Goal: Information Seeking & Learning: Learn about a topic

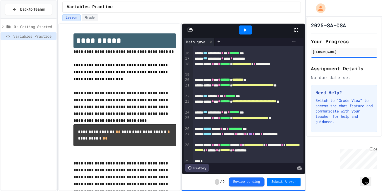
scroll to position [89, 0]
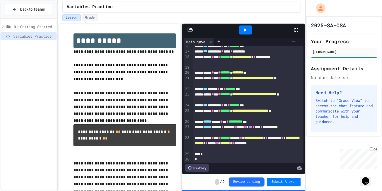
click at [35, 27] on span "0: Getting Started" at bounding box center [34, 27] width 41 height 6
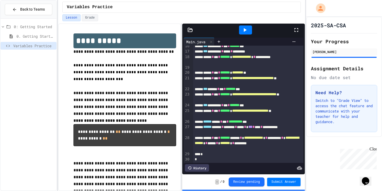
click at [33, 31] on div "0: Getting Started" at bounding box center [29, 28] width 56 height 10
click at [22, 11] on span "Back to Teams" at bounding box center [32, 10] width 25 height 6
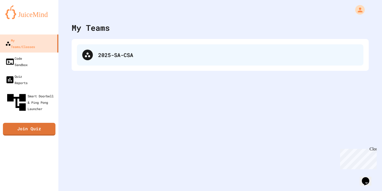
click at [109, 53] on div "2025-SA-CSA" at bounding box center [228, 55] width 260 height 8
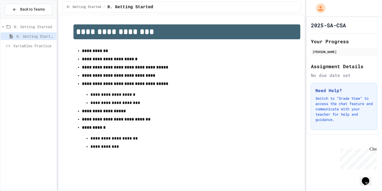
click at [40, 45] on span "Variables Practice" at bounding box center [33, 46] width 41 height 6
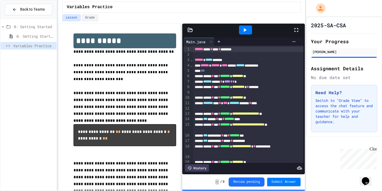
click at [32, 26] on span "0: Getting Started" at bounding box center [34, 27] width 41 height 6
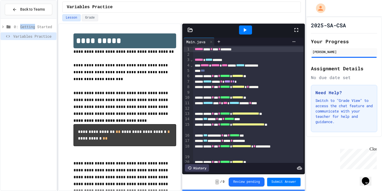
click at [32, 26] on span "0: Getting Started" at bounding box center [34, 27] width 41 height 6
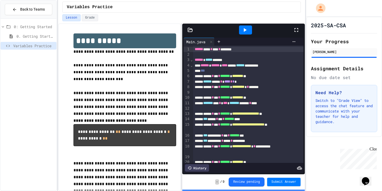
click at [38, 37] on span "0. Getting Started" at bounding box center [35, 36] width 38 height 6
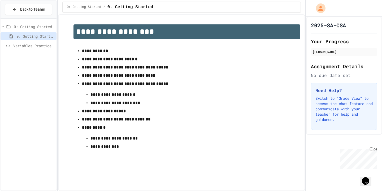
click at [30, 48] on span "Variables Practice" at bounding box center [33, 46] width 41 height 6
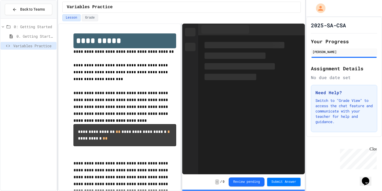
click at [10, 46] on icon at bounding box center [8, 46] width 6 height 5
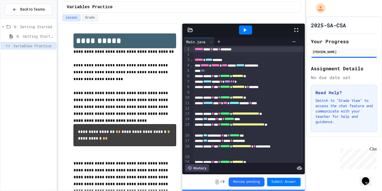
scroll to position [99, 0]
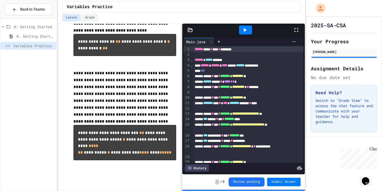
click at [90, 14] on div "Variables Practice" at bounding box center [181, 7] width 247 height 14
click at [90, 17] on button "Grade" at bounding box center [90, 17] width 16 height 7
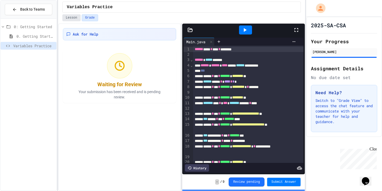
click at [75, 16] on button "Lesson" at bounding box center [71, 17] width 18 height 7
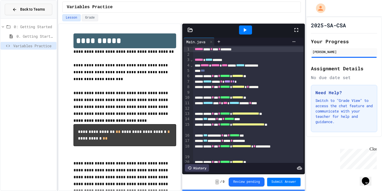
click at [20, 10] on span "Back to Teams" at bounding box center [32, 10] width 25 height 6
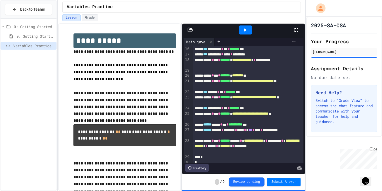
scroll to position [89, 0]
